Goal: Information Seeking & Learning: Learn about a topic

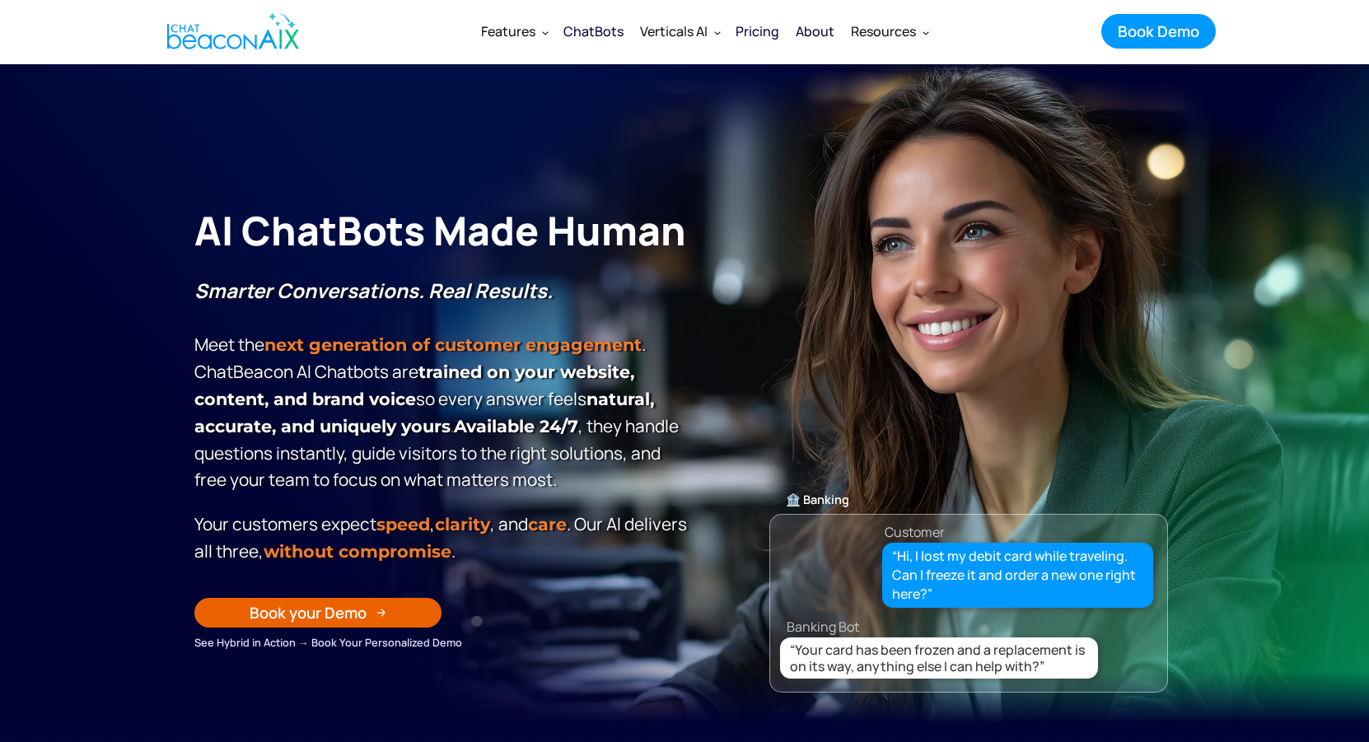
click at [607, 31] on div "ChatBots" at bounding box center [593, 31] width 60 height 23
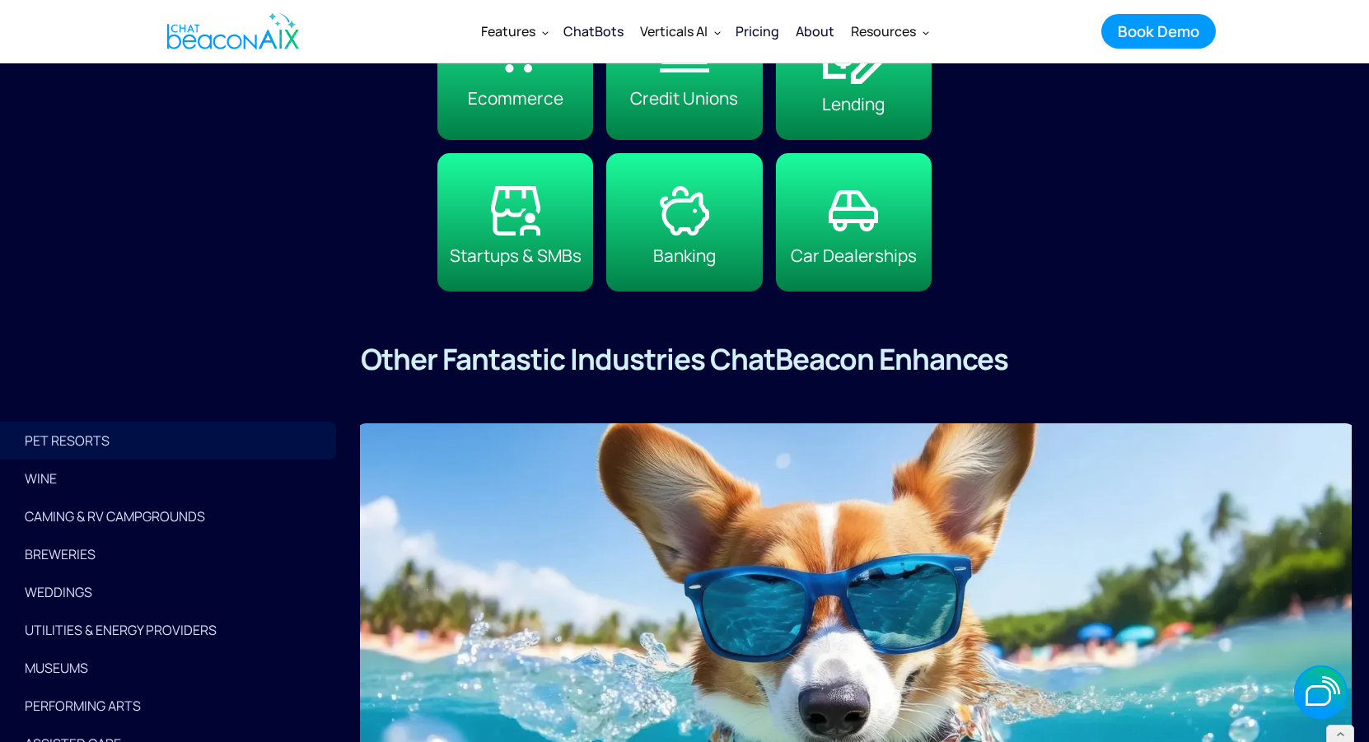
scroll to position [3917, 0]
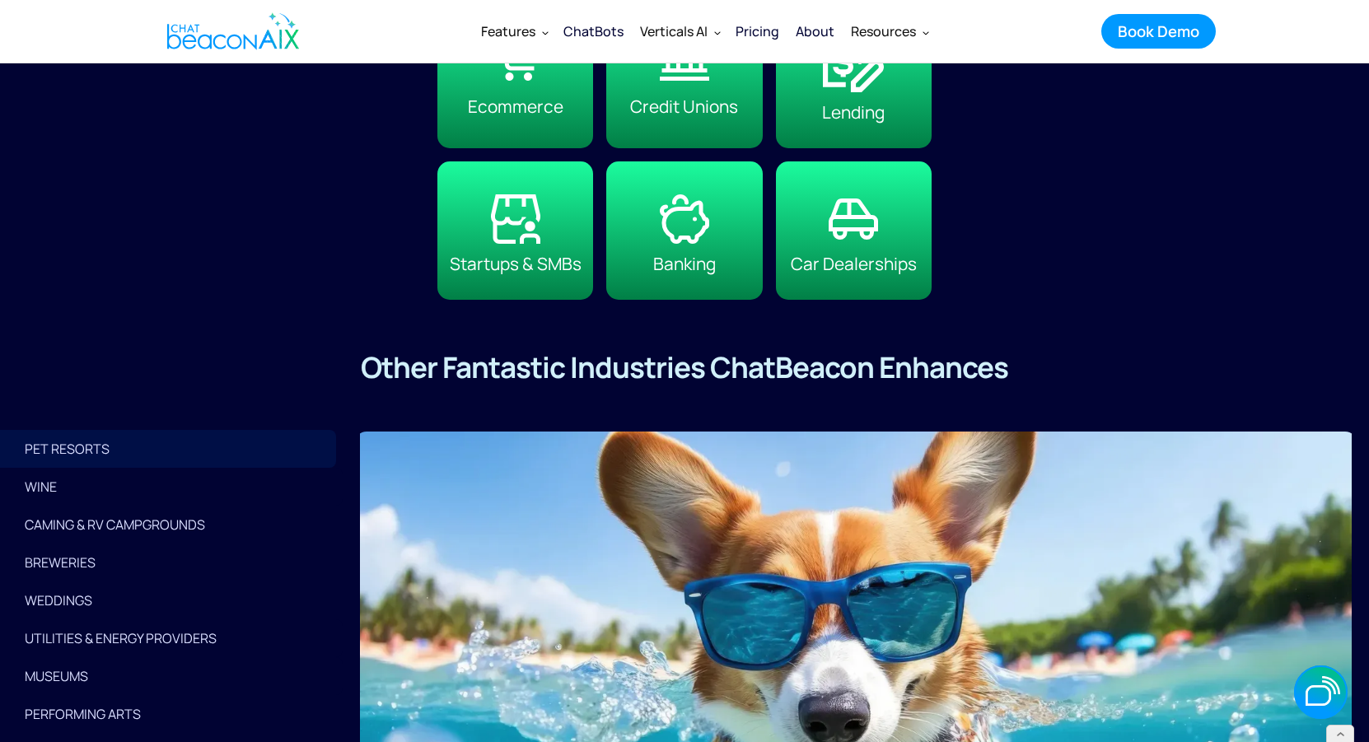
click at [131, 492] on div "WINE" at bounding box center [171, 486] width 293 height 23
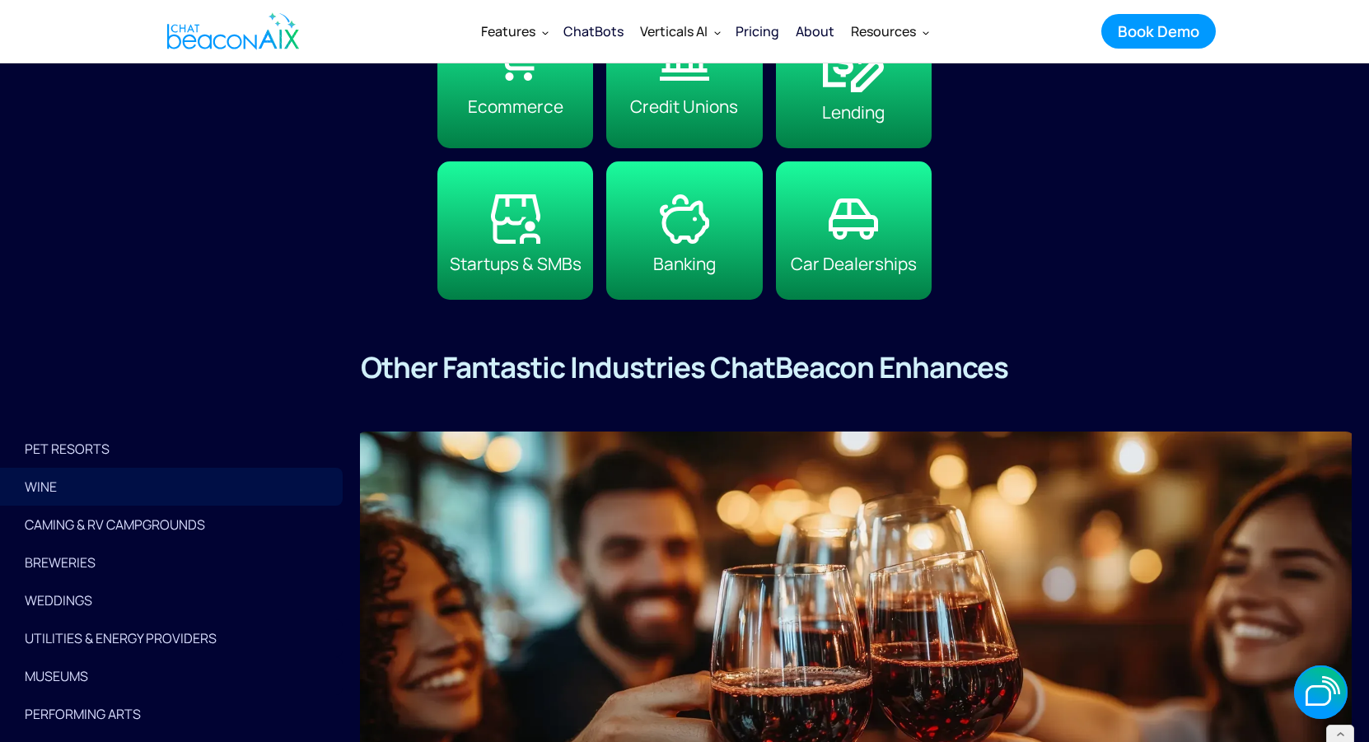
click at [128, 460] on div "PET RESORTS" at bounding box center [171, 448] width 293 height 23
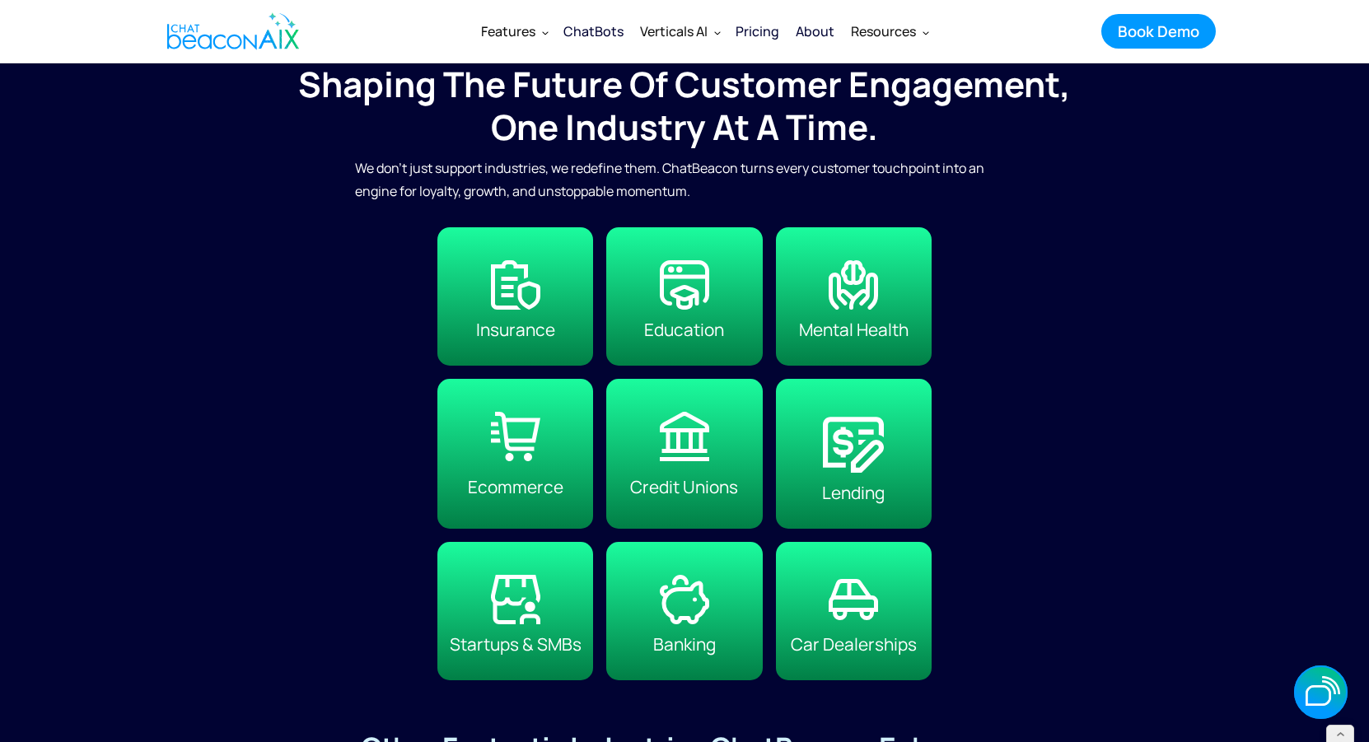
scroll to position [3522, 0]
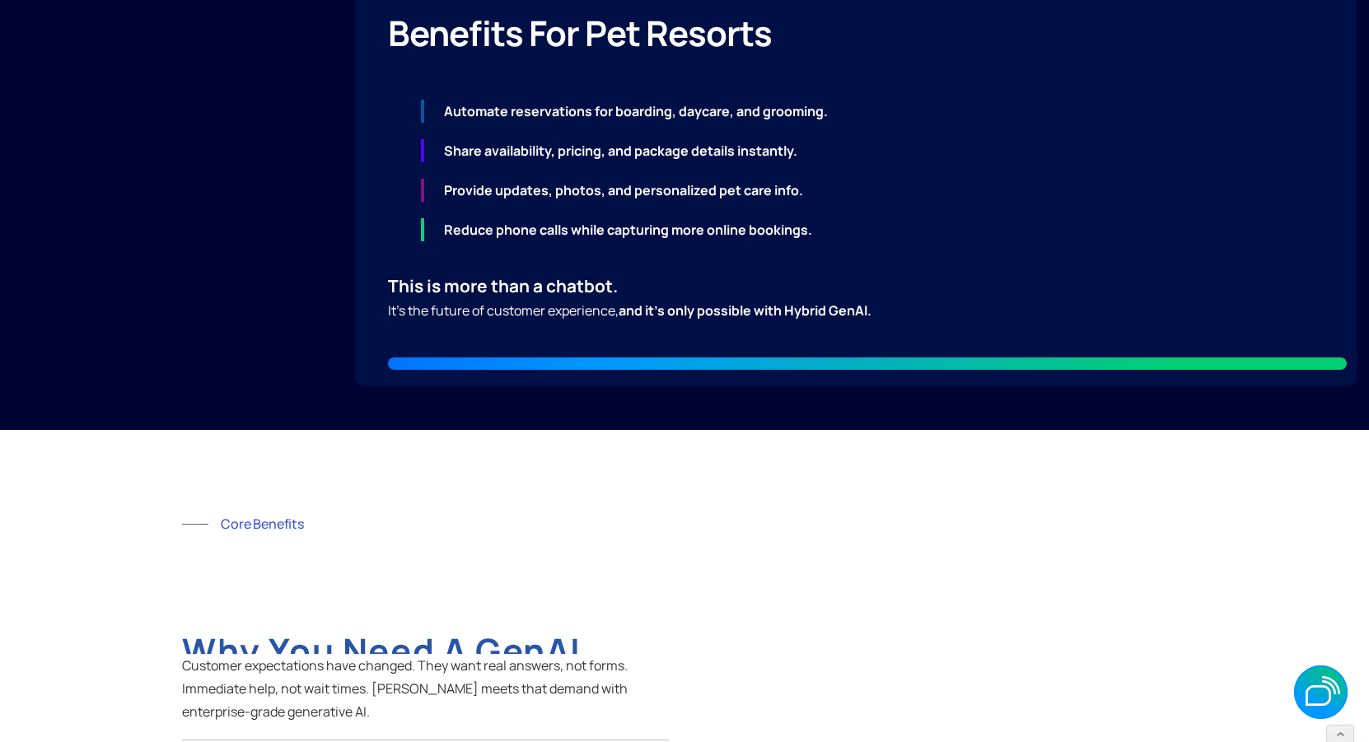
scroll to position [5078, 0]
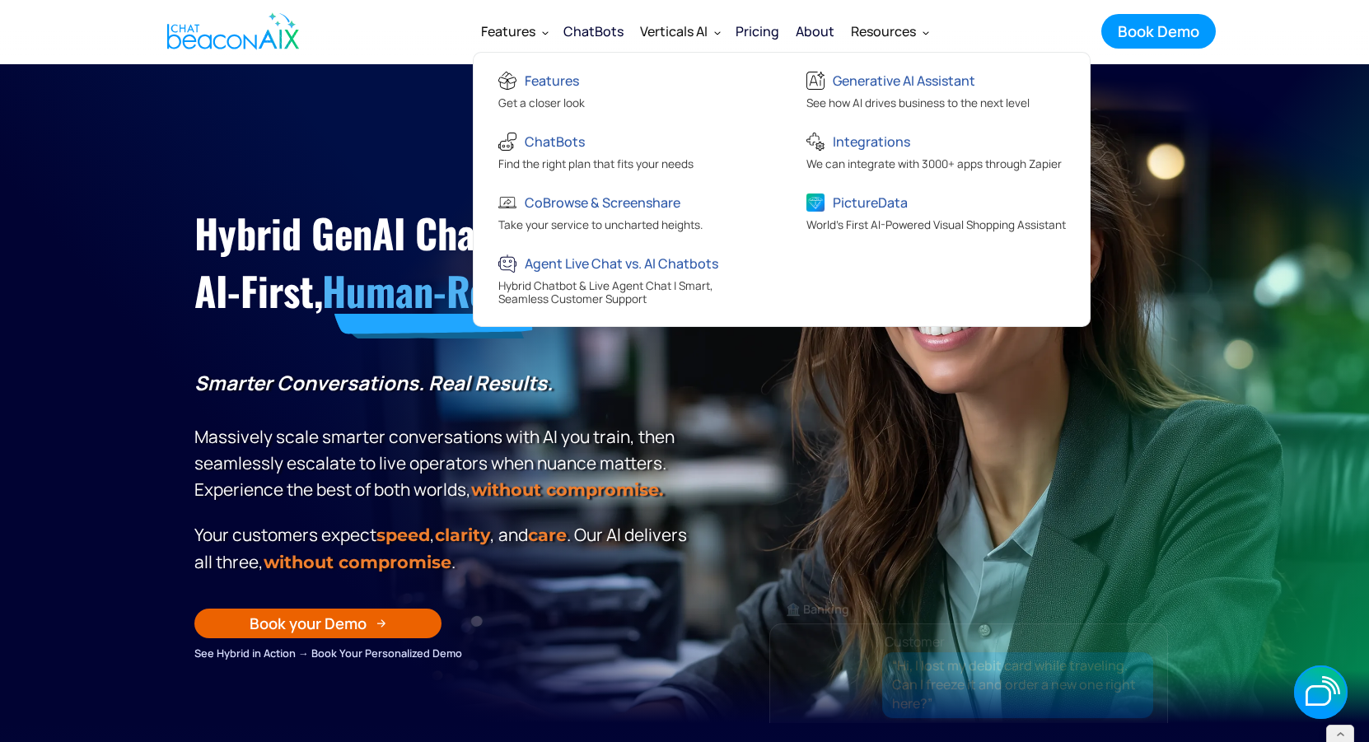
click at [518, 29] on div "Features" at bounding box center [508, 31] width 54 height 23
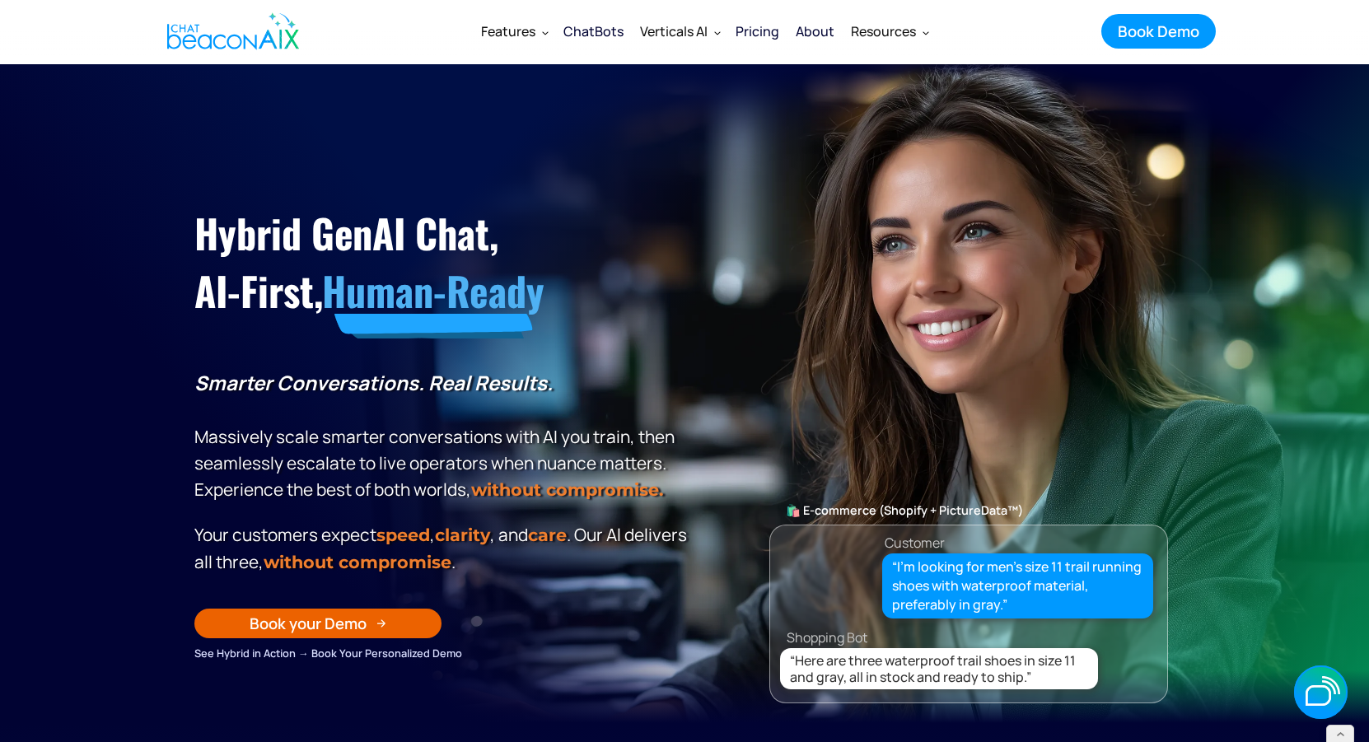
click at [386, 217] on h1 "Hybrid GenAI Chat, AI-First, Human-Ready" at bounding box center [443, 262] width 498 height 116
